Goal: Communication & Community: Answer question/provide support

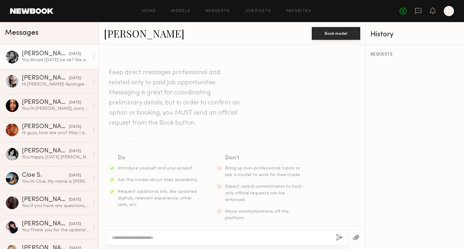
scroll to position [349, 0]
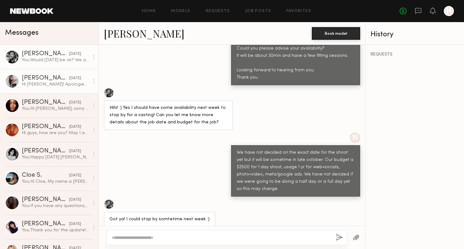
click at [58, 82] on div "Hi [PERSON_NAME]! Apologies I was away from this app for a few months, if happy…" at bounding box center [55, 84] width 67 height 6
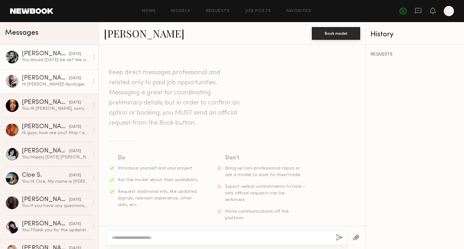
scroll to position [468, 0]
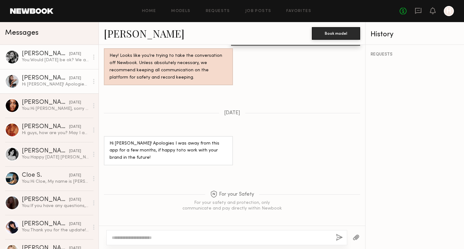
click at [58, 57] on div "You: Would next Thursday be ok? We are flexible with time, let us know what wou…" at bounding box center [55, 60] width 67 height 6
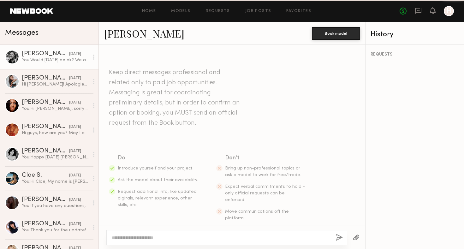
scroll to position [349, 0]
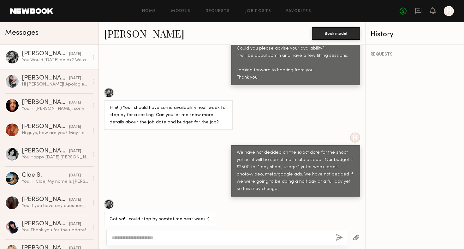
click at [117, 32] on link "Helena L." at bounding box center [144, 34] width 81 height 14
